Goal: Transaction & Acquisition: Book appointment/travel/reservation

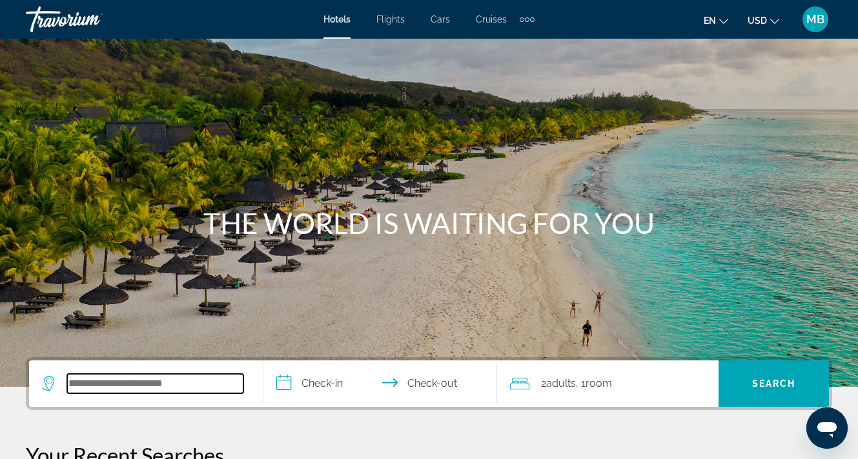
click at [208, 376] on input "Search widget" at bounding box center [155, 383] width 176 height 19
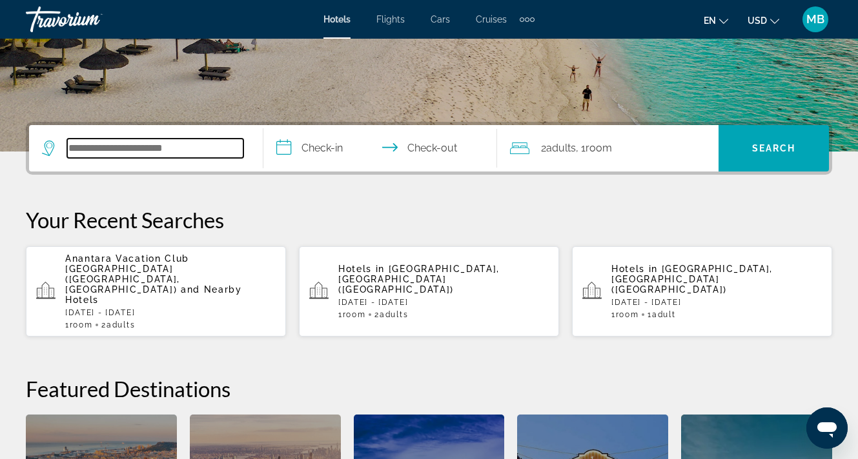
scroll to position [316, 0]
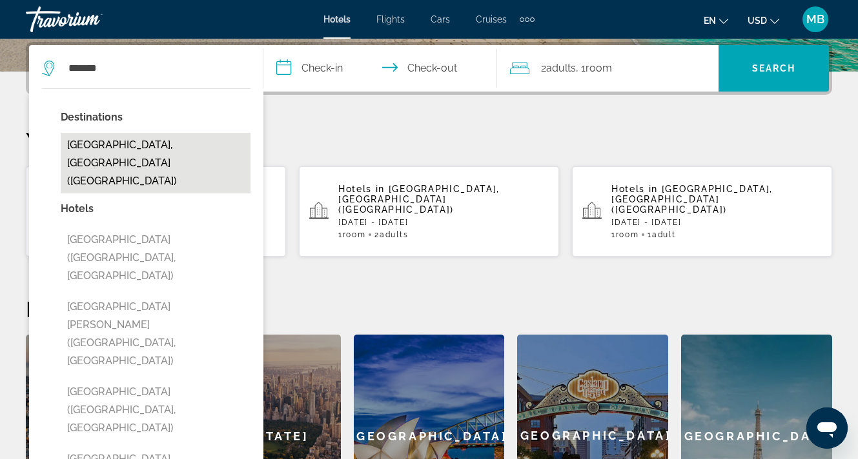
click at [190, 156] on button "[GEOGRAPHIC_DATA], [GEOGRAPHIC_DATA] ([GEOGRAPHIC_DATA])" at bounding box center [156, 163] width 190 height 61
type input "**********"
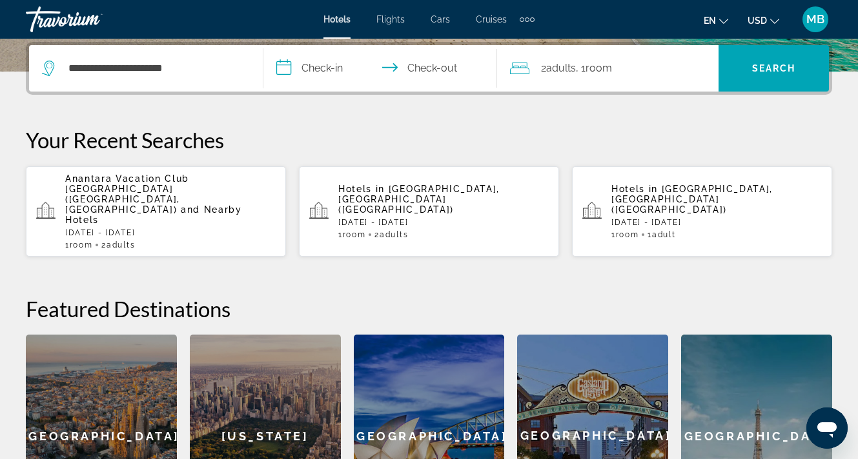
click at [331, 63] on input "**********" at bounding box center [382, 70] width 239 height 50
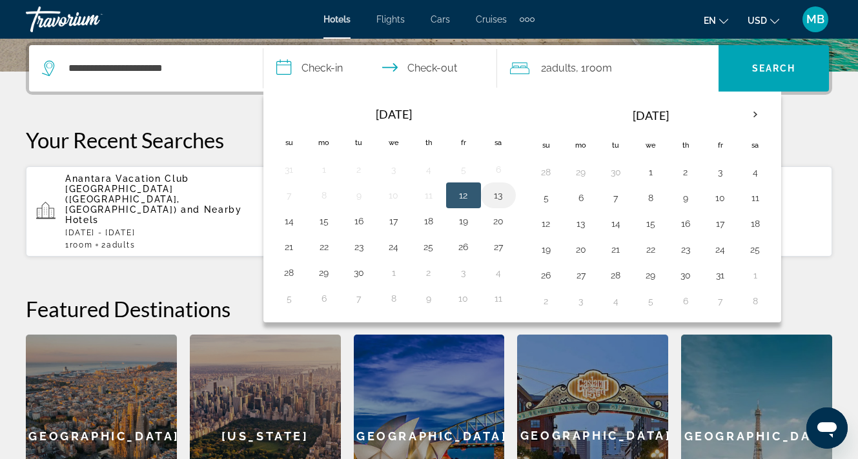
click at [498, 199] on button "13" at bounding box center [498, 195] width 21 height 18
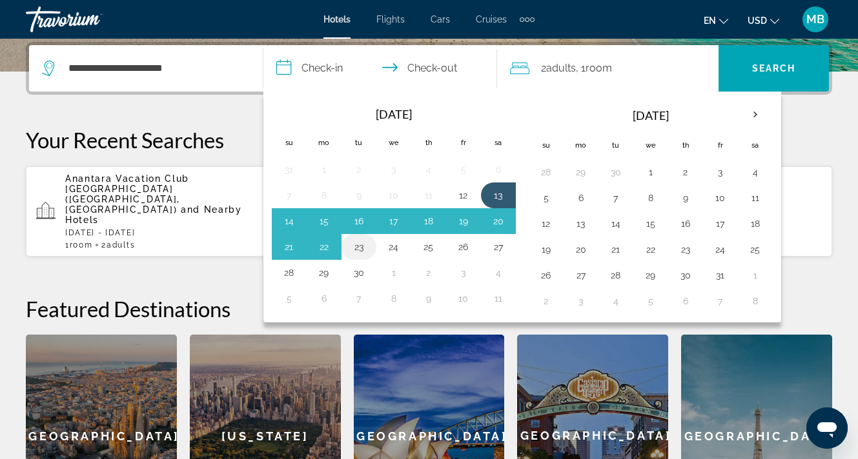
click at [357, 243] on button "23" at bounding box center [358, 247] width 21 height 18
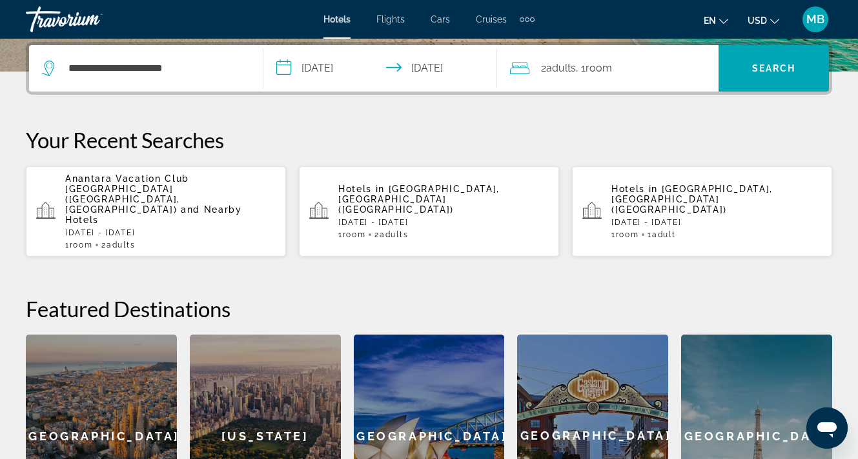
type input "**********"
click at [785, 72] on span "Search" at bounding box center [774, 68] width 44 height 10
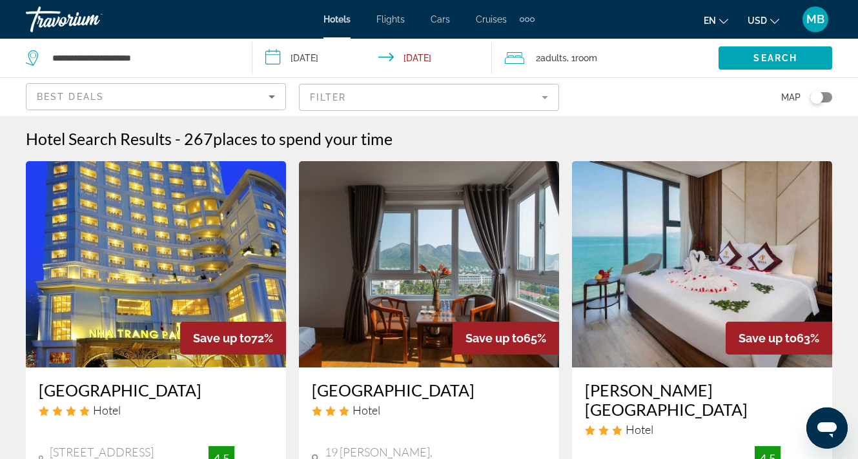
click at [530, 17] on div "Extra navigation items" at bounding box center [532, 19] width 5 height 5
click at [814, 19] on span "MB" at bounding box center [815, 19] width 18 height 13
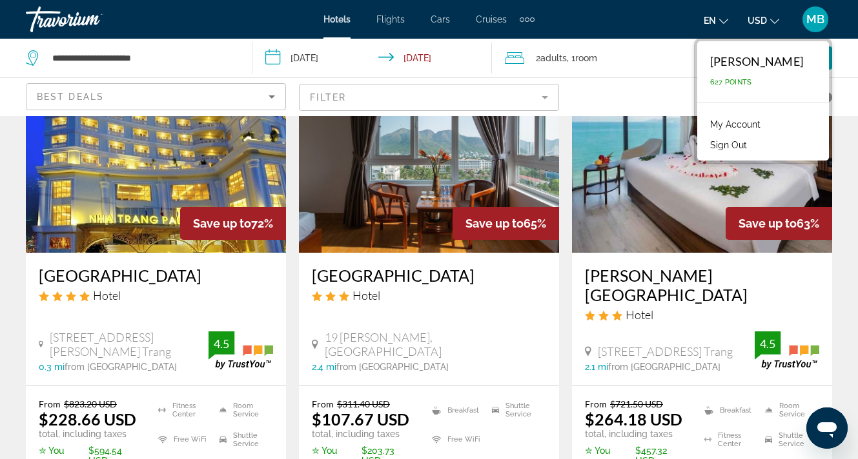
scroll to position [103, 0]
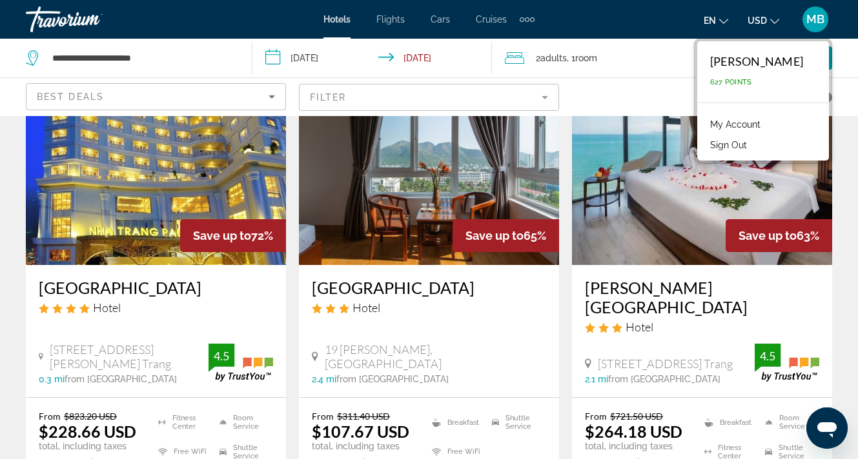
click at [811, 23] on span "MB" at bounding box center [815, 19] width 18 height 13
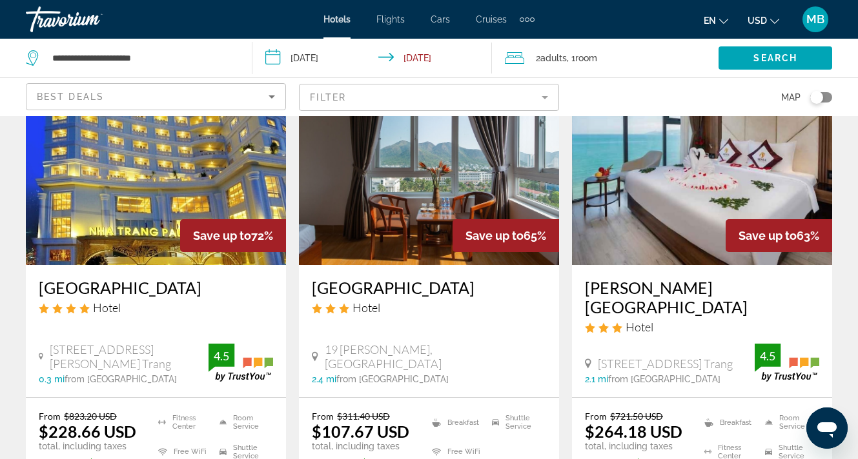
click at [819, 101] on div "Toggle map" at bounding box center [816, 97] width 13 height 13
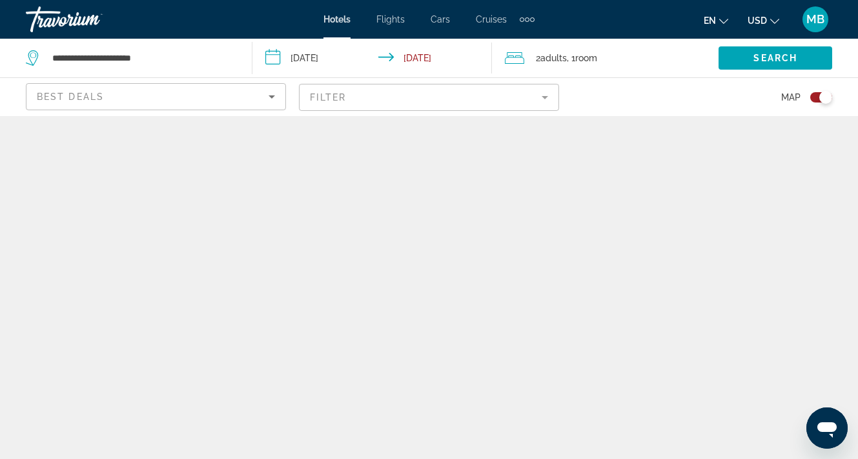
scroll to position [0, 0]
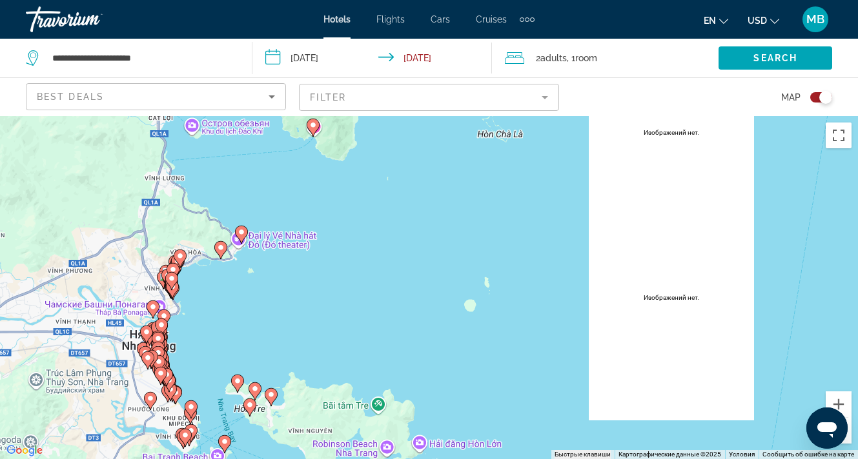
click at [823, 98] on div "Toggle map" at bounding box center [825, 97] width 13 height 13
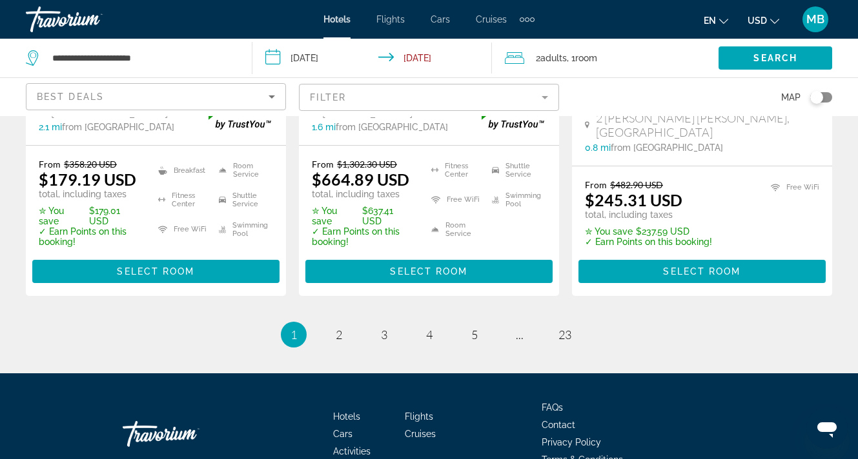
scroll to position [1900, 0]
